Goal: Navigation & Orientation: Understand site structure

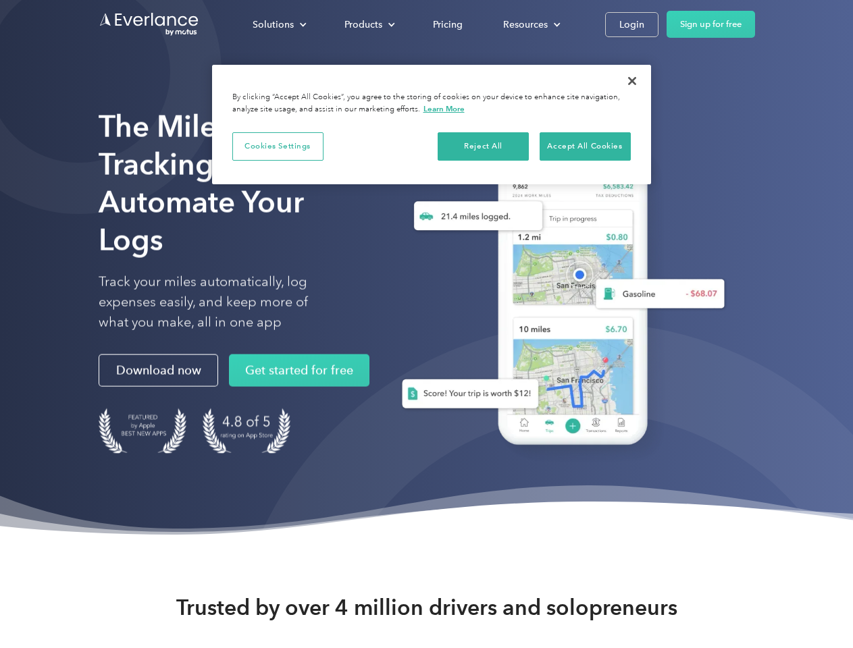
click at [279, 24] on div "Solutions" at bounding box center [272, 24] width 41 height 17
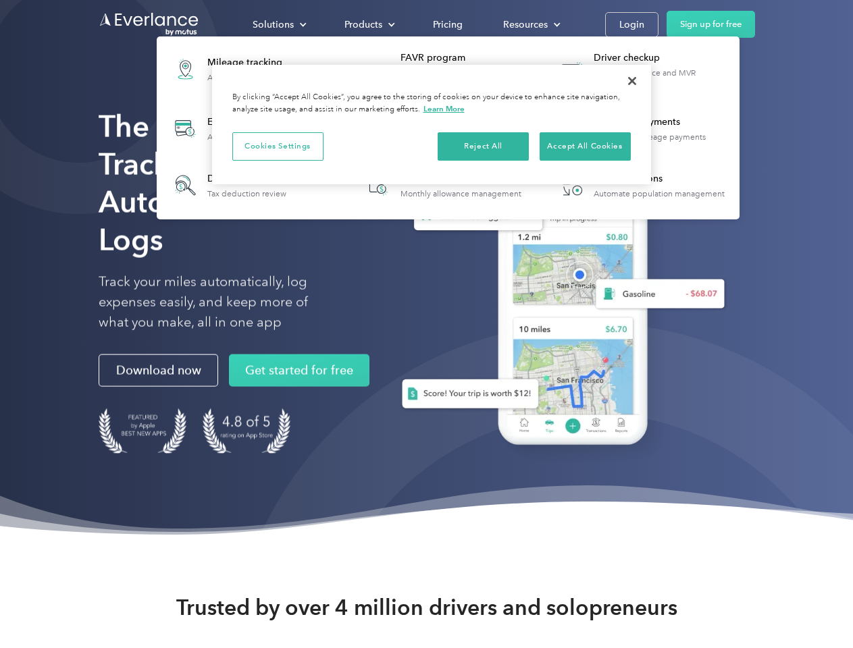
click at [368, 24] on div "Products" at bounding box center [363, 24] width 38 height 17
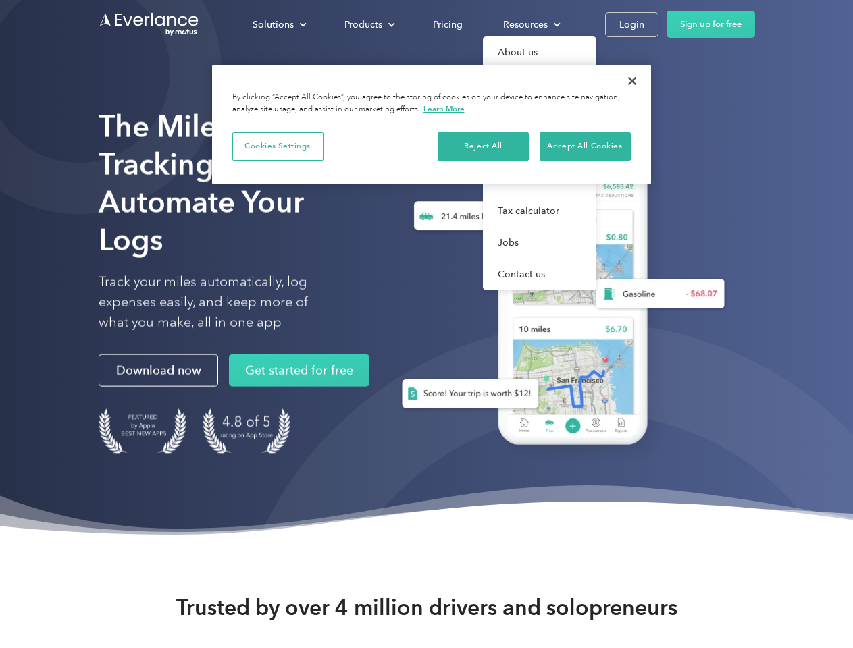
click at [530, 24] on div "Resources" at bounding box center [525, 24] width 45 height 17
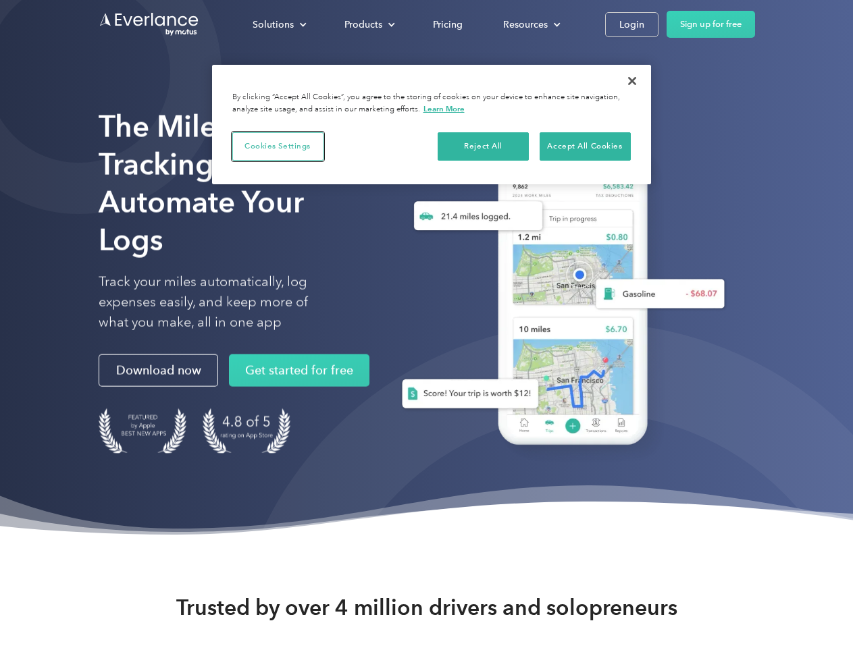
click at [277, 146] on button "Cookies Settings" at bounding box center [277, 146] width 91 height 28
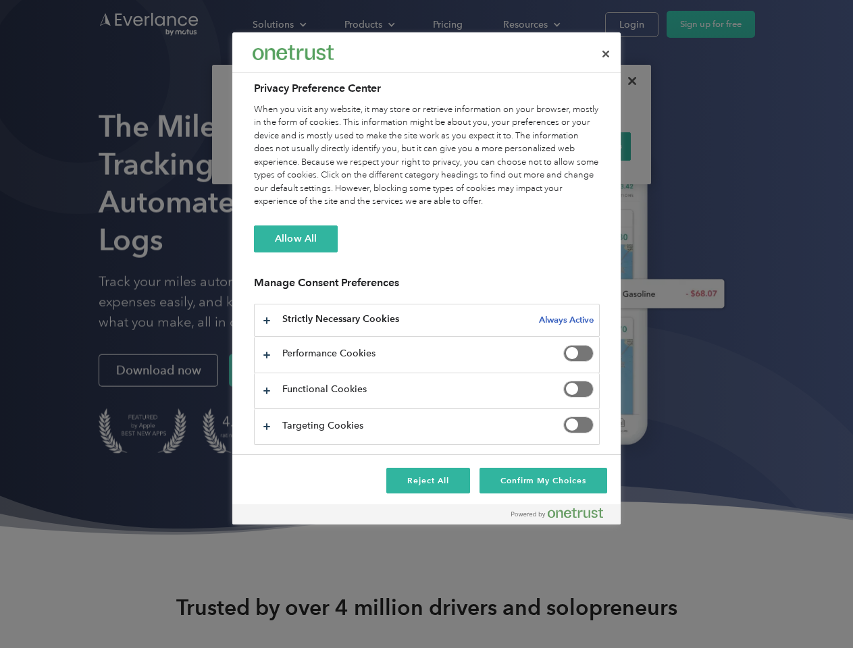
click at [483, 146] on div "When you visit any website, it may store or retrieve information on your browse…" at bounding box center [427, 155] width 346 height 105
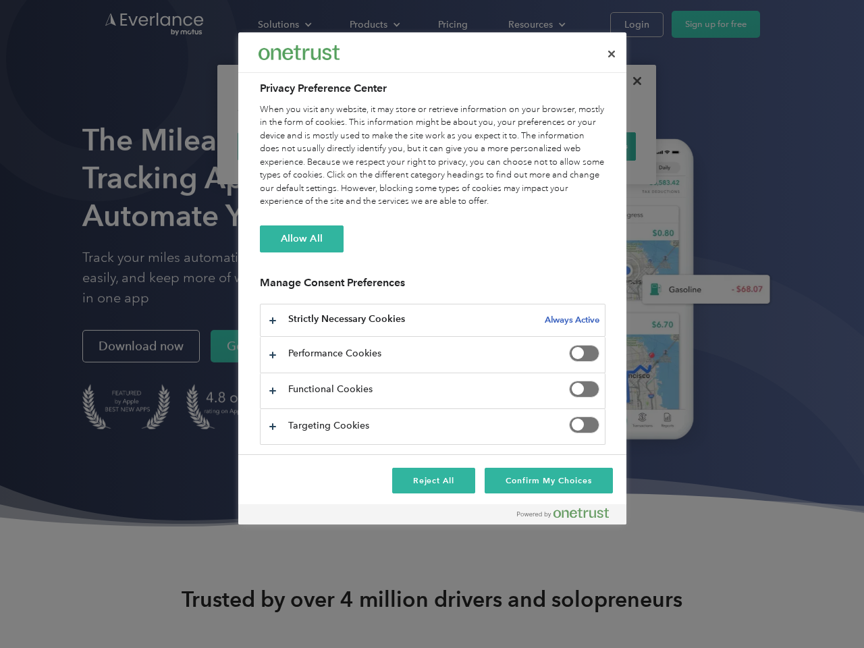
click at [585, 146] on div "When you visit any website, it may store or retrieve information on your browse…" at bounding box center [433, 155] width 346 height 105
click at [632, 81] on div at bounding box center [432, 324] width 864 height 648
